Goal: Transaction & Acquisition: Book appointment/travel/reservation

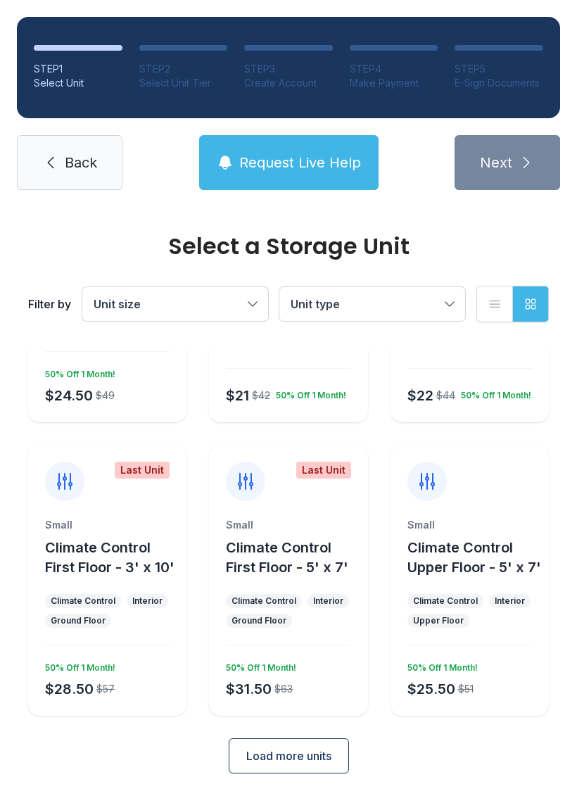
scroll to position [201, 0]
click at [325, 767] on button "Load more units" at bounding box center [289, 756] width 120 height 35
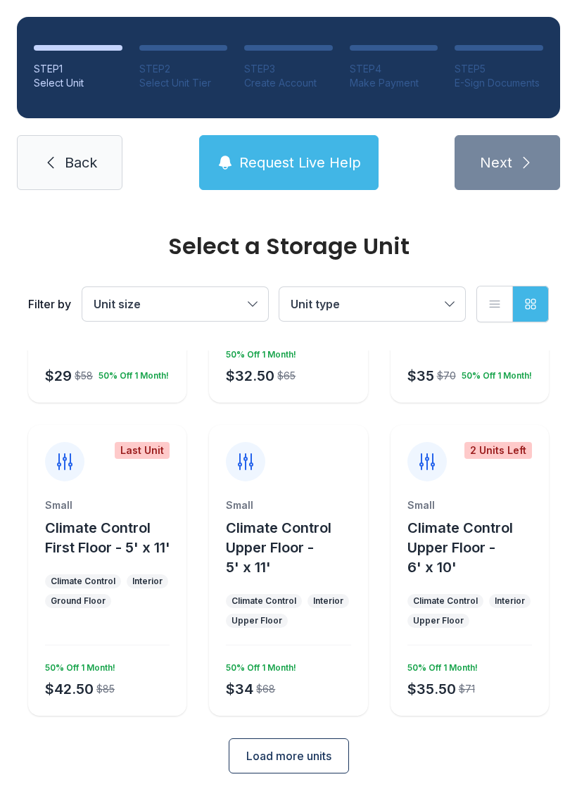
scroll to position [828, 0]
click at [324, 759] on span "Load more units" at bounding box center [288, 756] width 85 height 17
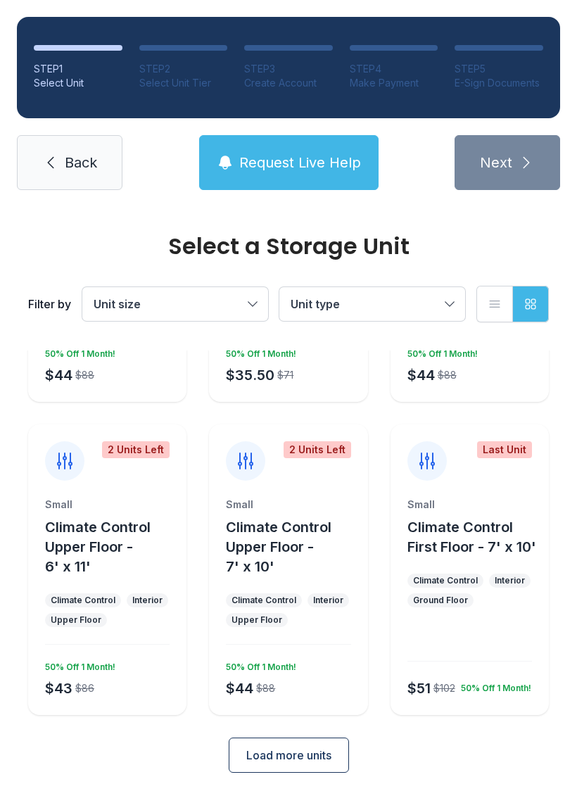
scroll to position [1454, 0]
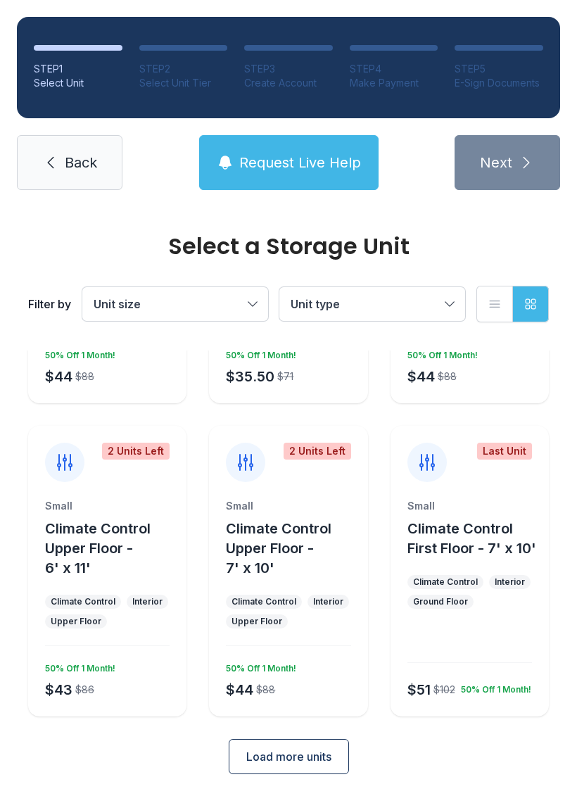
click at [306, 755] on span "Load more units" at bounding box center [288, 756] width 85 height 17
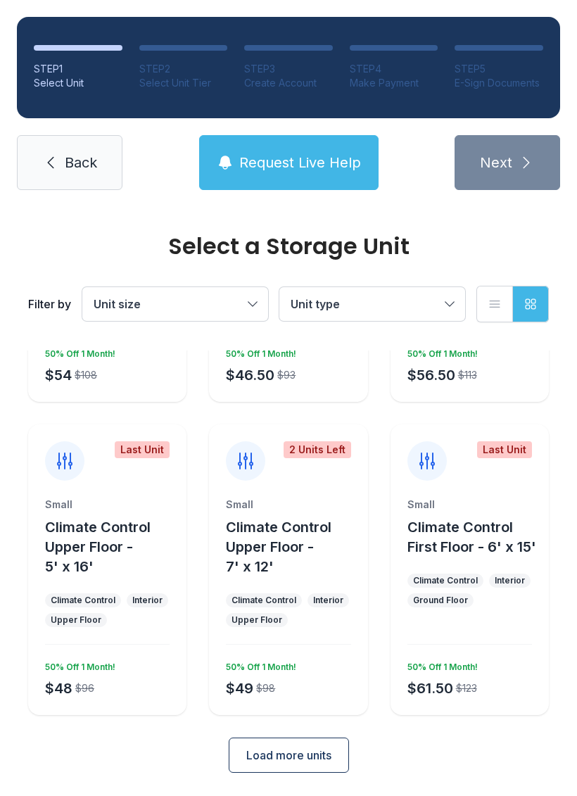
scroll to position [2080, 0]
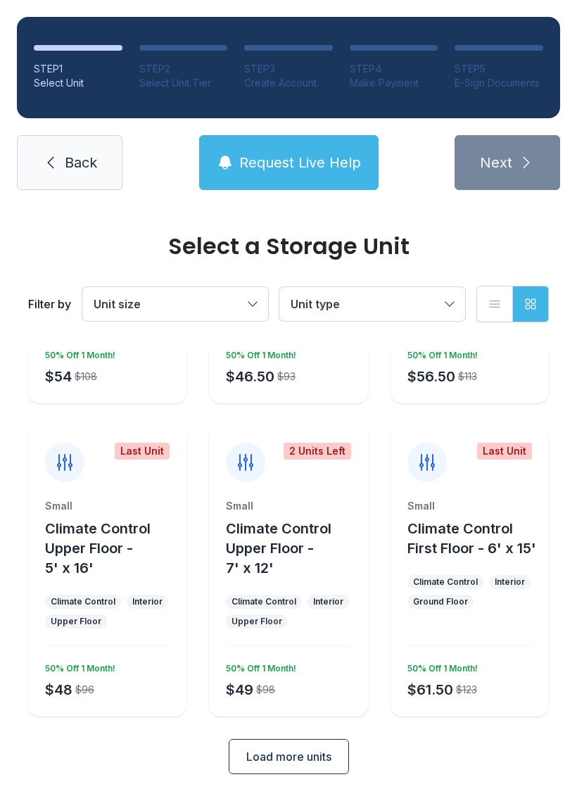
click at [316, 763] on span "Load more units" at bounding box center [288, 756] width 85 height 17
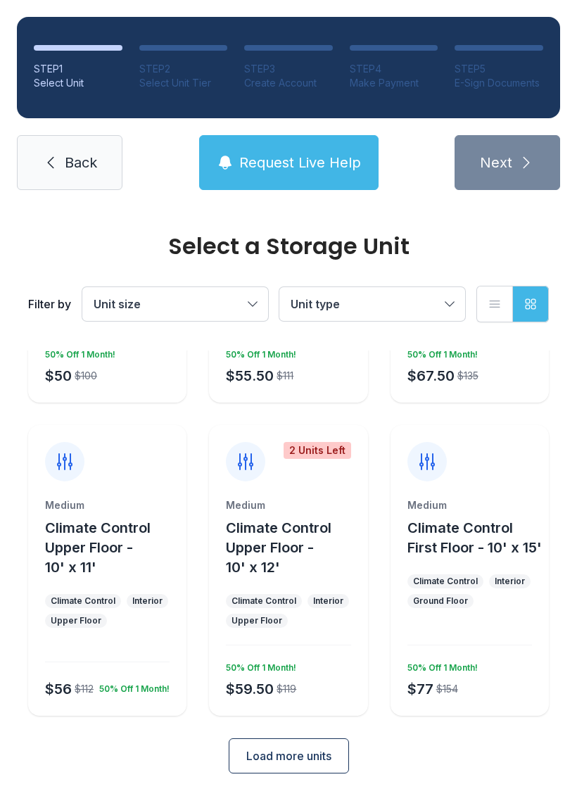
scroll to position [2707, 0]
click at [312, 760] on span "Load more units" at bounding box center [288, 756] width 85 height 17
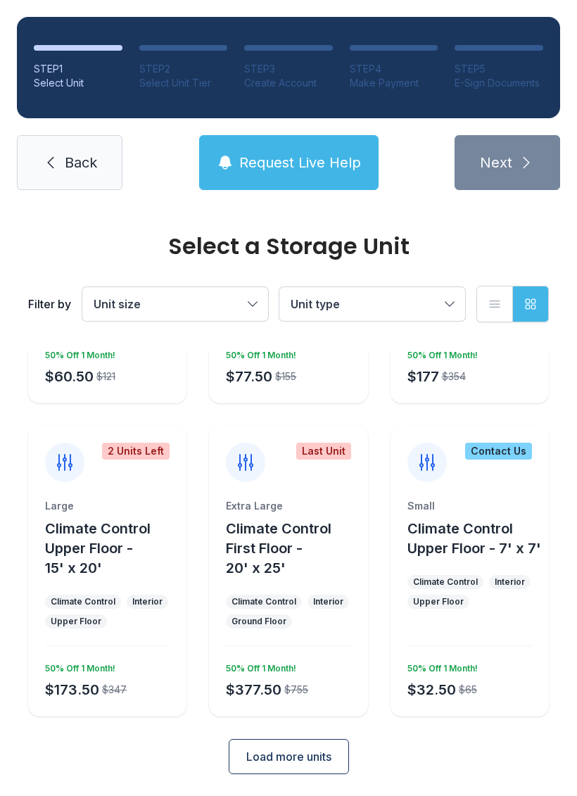
scroll to position [3333, 0]
click at [102, 665] on div "50% Off 1 Month!" at bounding box center [77, 665] width 76 height 17
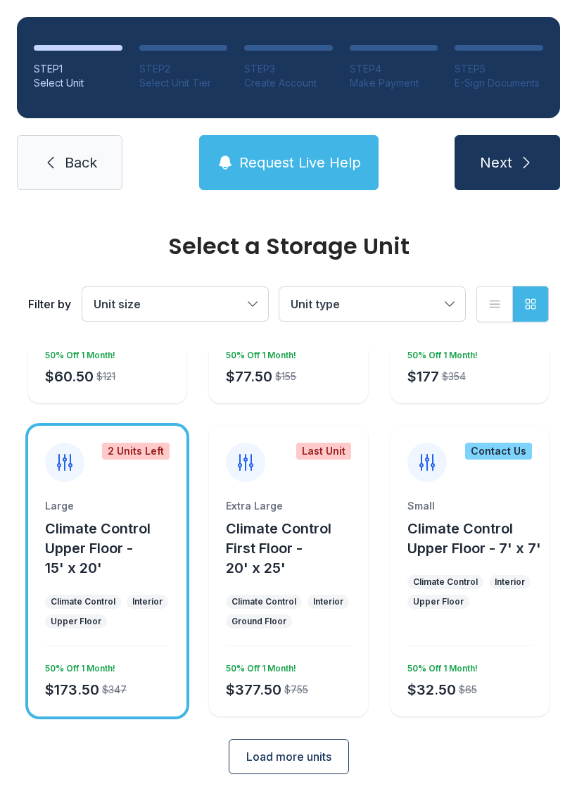
click at [505, 160] on span "Next" at bounding box center [496, 163] width 32 height 20
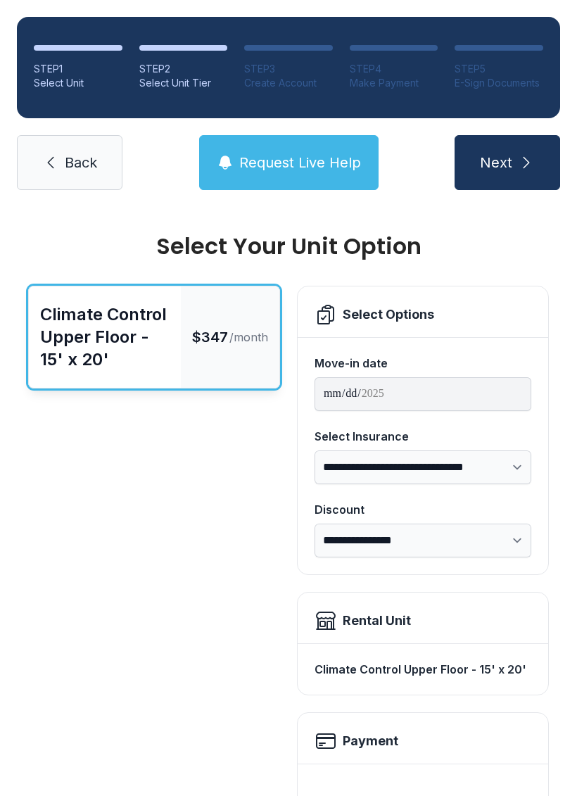
click at [46, 170] on icon at bounding box center [50, 162] width 17 height 17
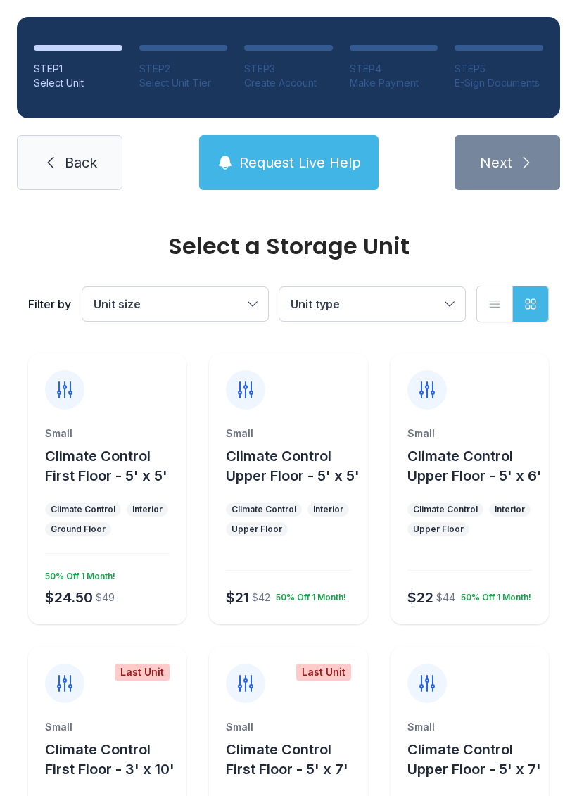
click at [453, 301] on button "Unit type" at bounding box center [372, 304] width 186 height 34
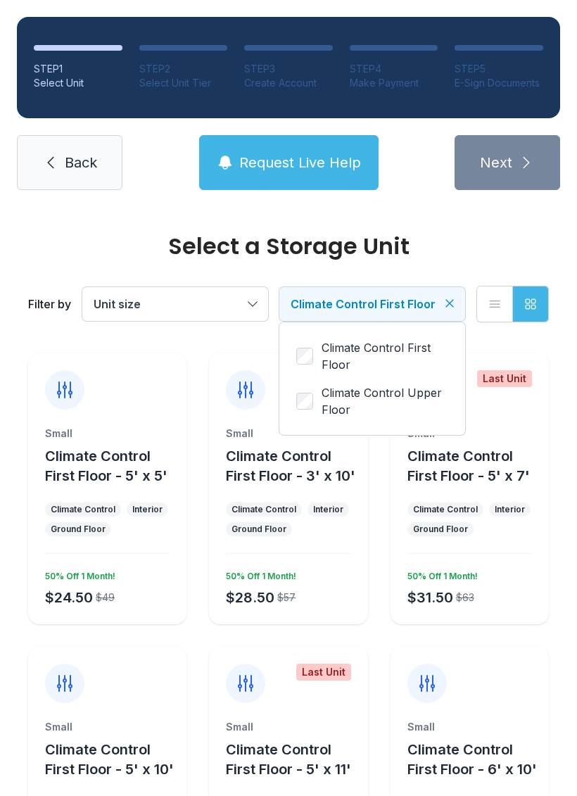
click at [244, 304] on button "Unit size" at bounding box center [175, 304] width 186 height 34
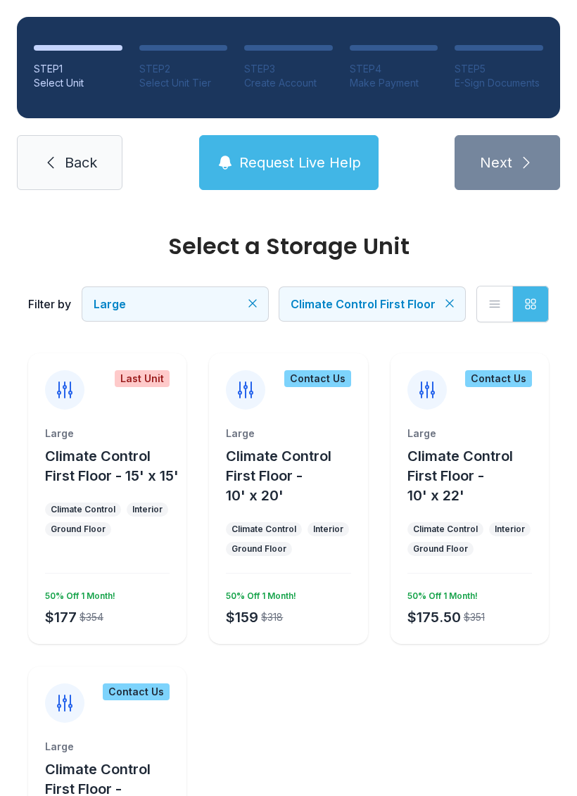
click at [532, 305] on icon "button" at bounding box center [531, 304] width 10 height 10
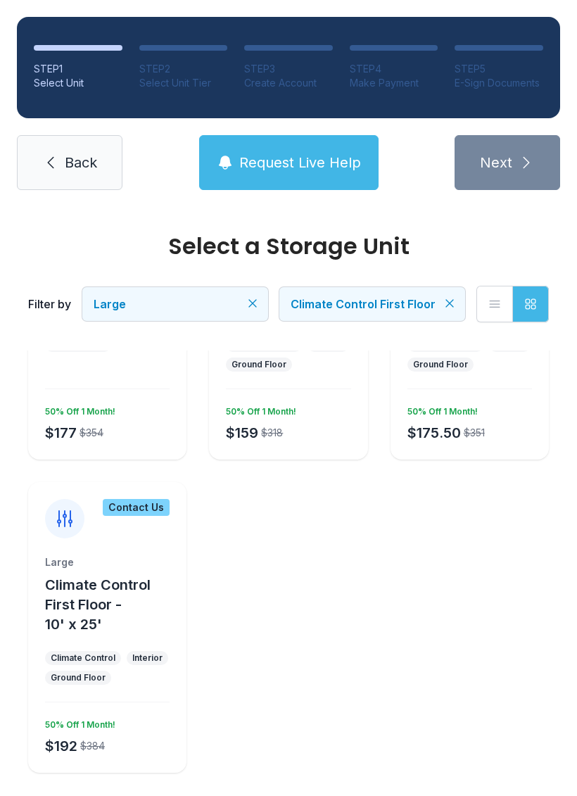
scroll to position [183, 0]
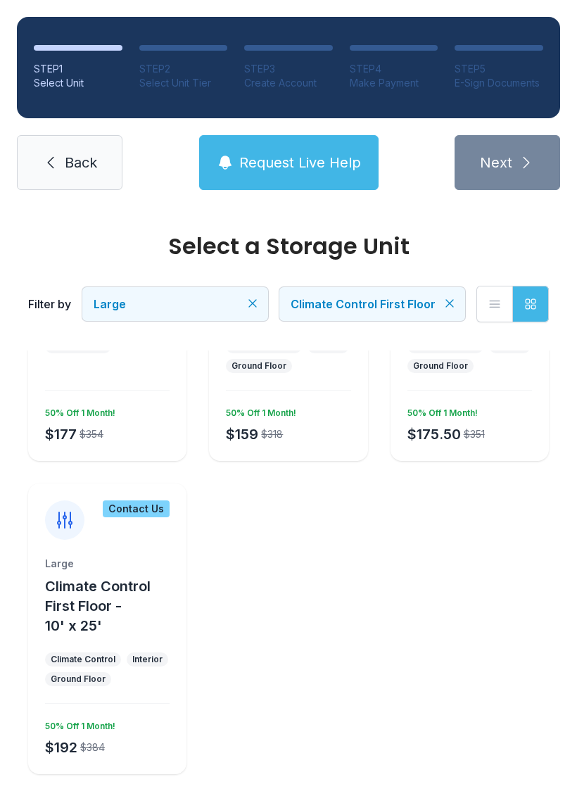
click at [142, 511] on div "Contact Us" at bounding box center [136, 508] width 67 height 17
click at [129, 563] on div "Large" at bounding box center [107, 564] width 125 height 14
click at [151, 516] on div "Contact Us" at bounding box center [136, 508] width 67 height 17
click at [129, 517] on div "Contact Us" at bounding box center [136, 508] width 67 height 17
click at [527, 301] on icon "button" at bounding box center [531, 304] width 14 height 14
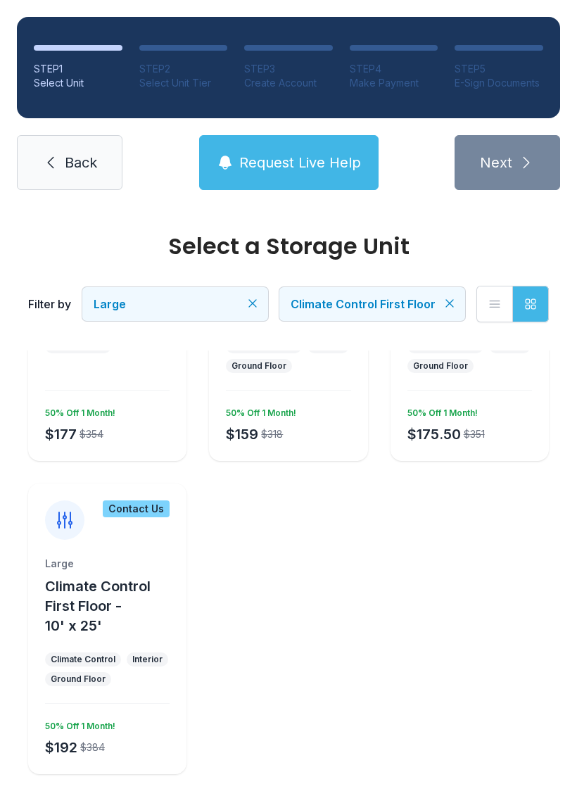
click at [49, 178] on link "Back" at bounding box center [70, 162] width 106 height 55
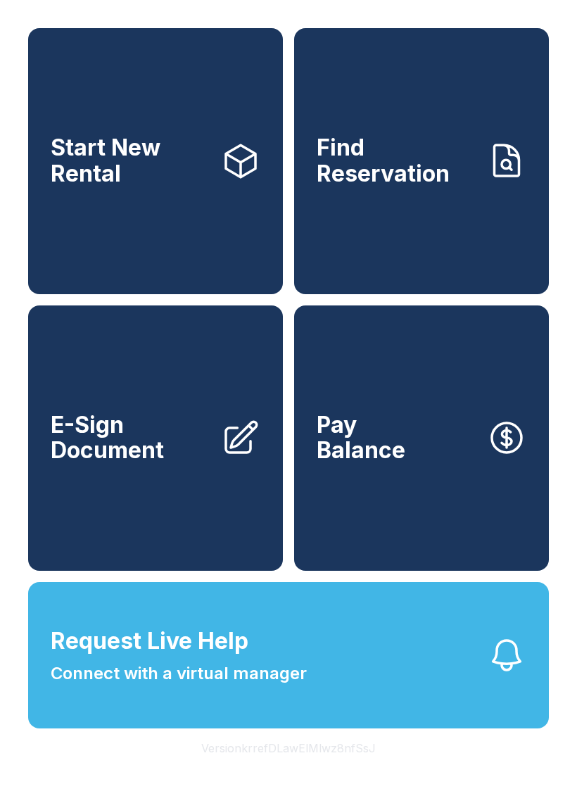
click at [93, 227] on link "Start New Rental" at bounding box center [155, 161] width 255 height 266
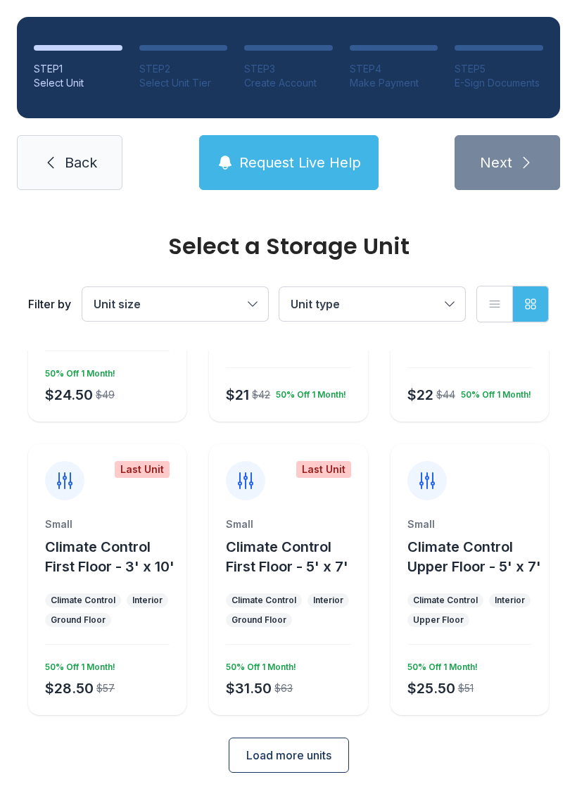
scroll to position [201, 0]
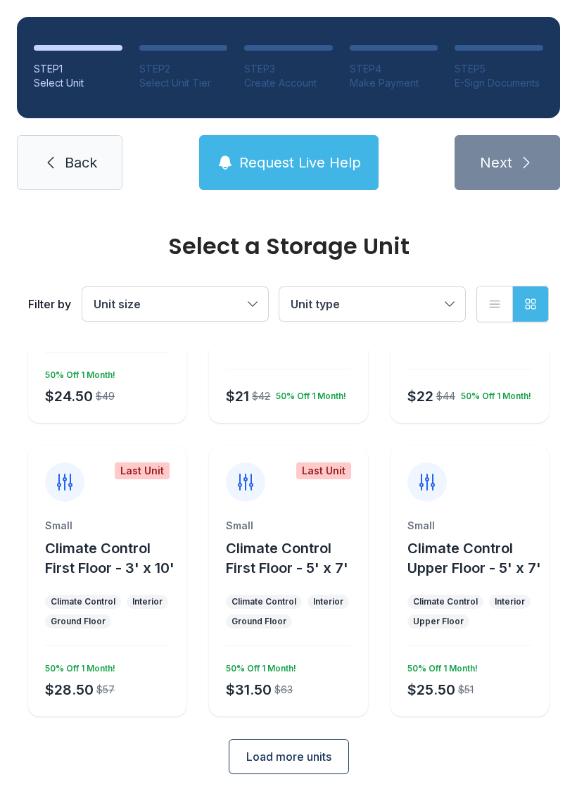
click at [267, 759] on span "Load more units" at bounding box center [288, 756] width 85 height 17
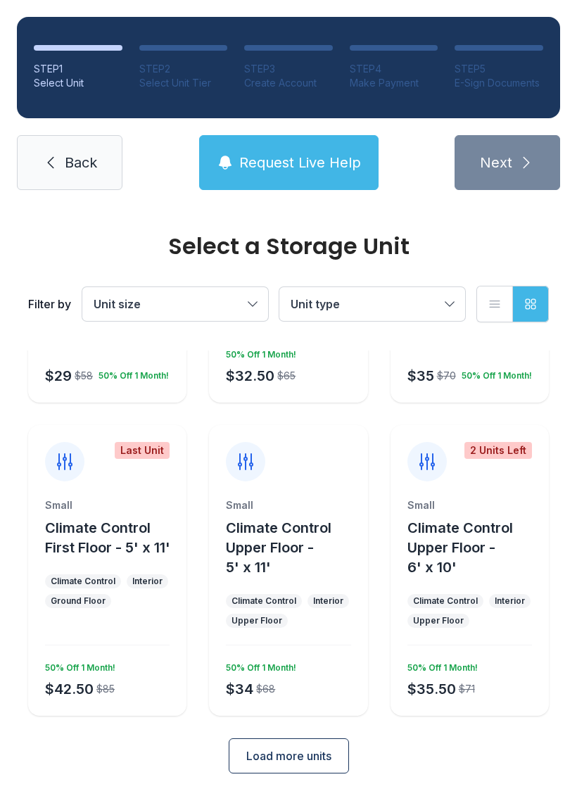
scroll to position [828, 0]
click at [267, 759] on span "Load more units" at bounding box center [288, 756] width 85 height 17
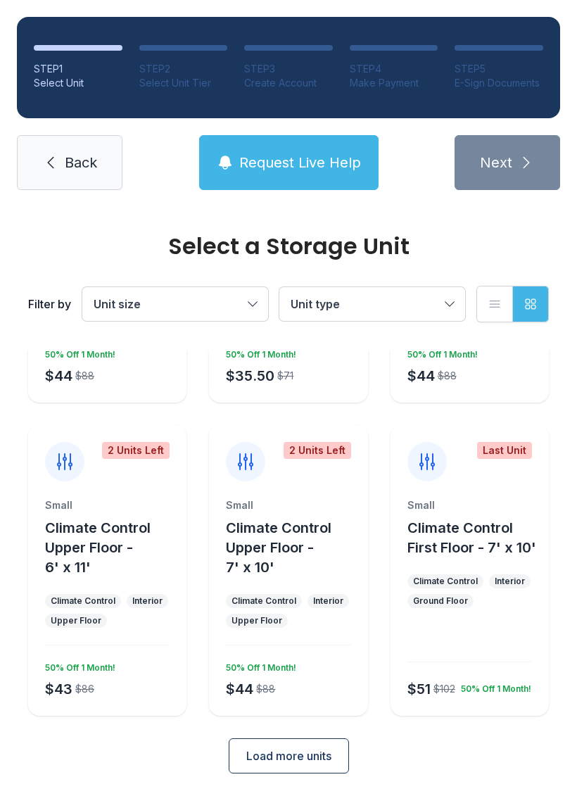
scroll to position [1454, 0]
click at [247, 307] on button "Unit size" at bounding box center [175, 304] width 186 height 34
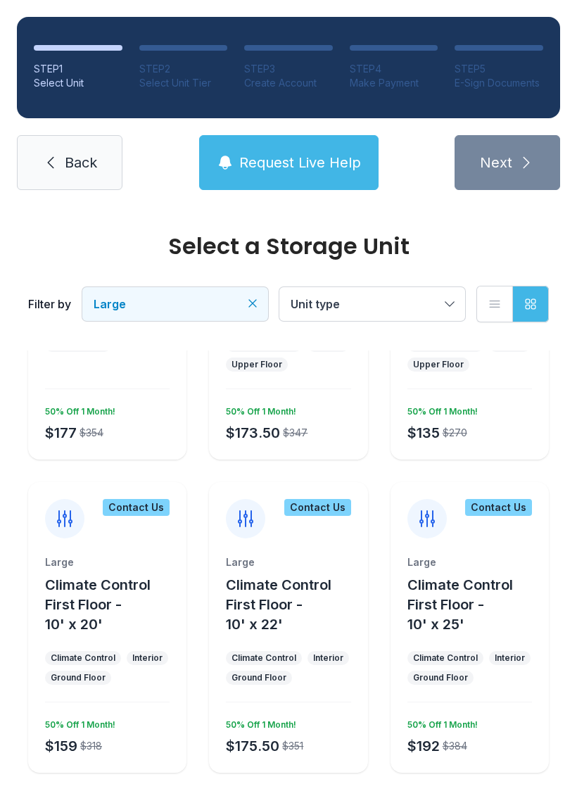
scroll to position [183, 0]
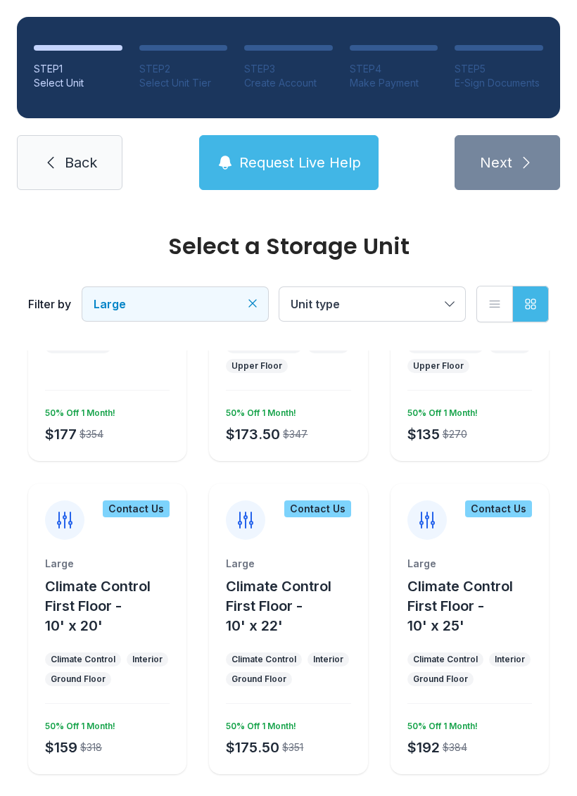
click at [438, 315] on button "Unit type" at bounding box center [372, 304] width 186 height 34
